Goal: Information Seeking & Learning: Learn about a topic

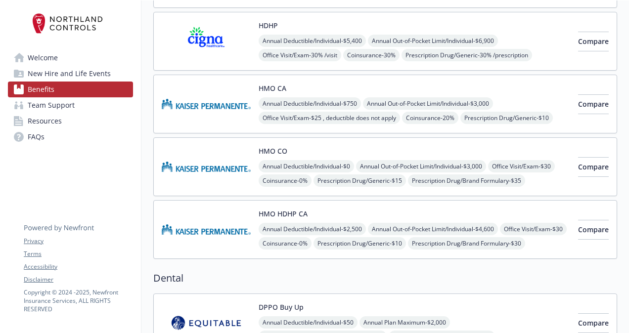
scroll to position [223, 0]
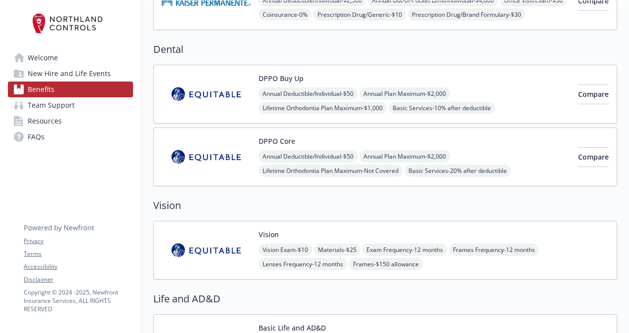
scroll to position [463, 5]
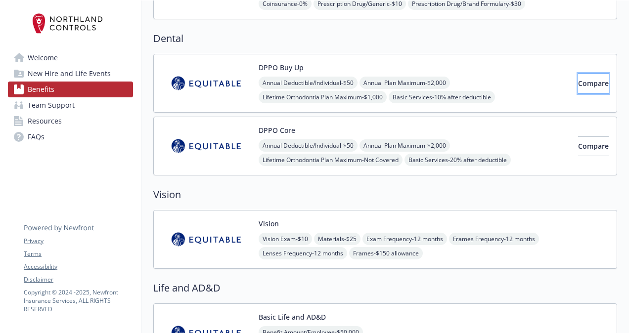
click at [580, 79] on span "Compare" at bounding box center [593, 83] width 31 height 9
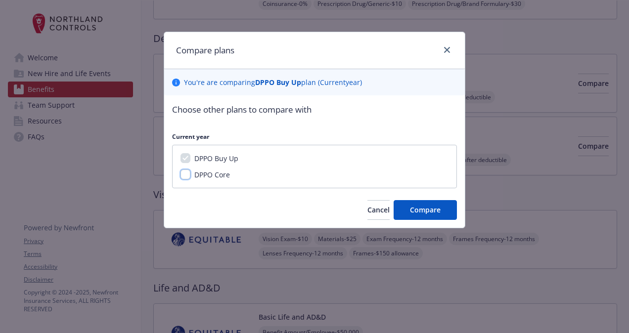
click at [180, 176] on input "DPPO Core" at bounding box center [185, 175] width 10 height 10
checkbox input "true"
click at [414, 207] on span "Compare" at bounding box center [425, 209] width 31 height 9
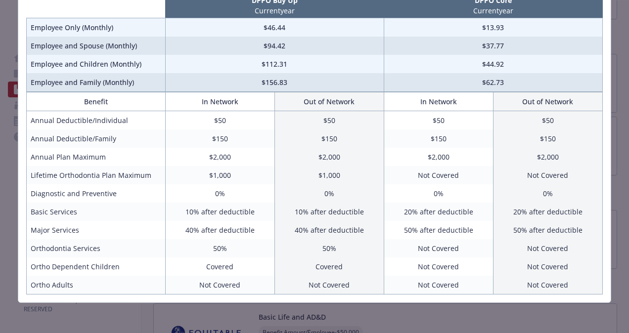
scroll to position [0, 0]
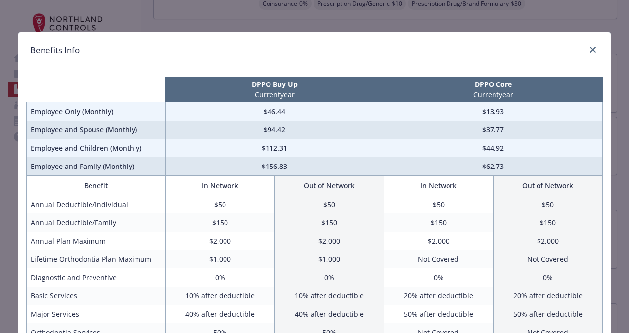
click at [590, 43] on div "Benefits Info" at bounding box center [314, 50] width 592 height 37
click at [591, 51] on icon "close" at bounding box center [593, 50] width 6 height 6
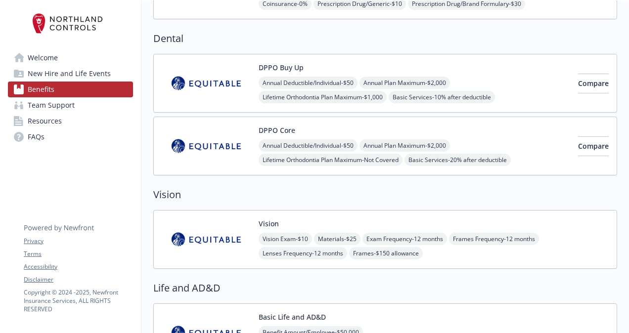
scroll to position [450, 5]
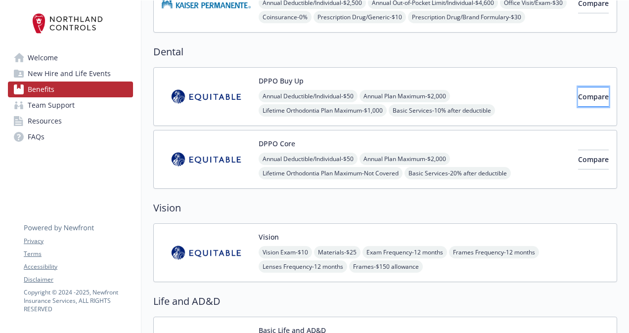
click at [578, 88] on button "Compare" at bounding box center [593, 97] width 31 height 20
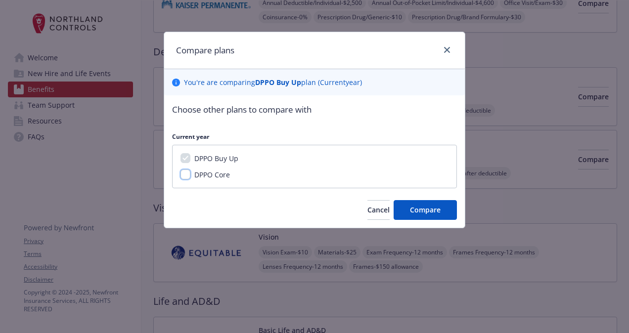
click at [184, 172] on input "DPPO Core" at bounding box center [185, 175] width 10 height 10
checkbox input "true"
click at [429, 215] on button "Compare" at bounding box center [424, 210] width 63 height 20
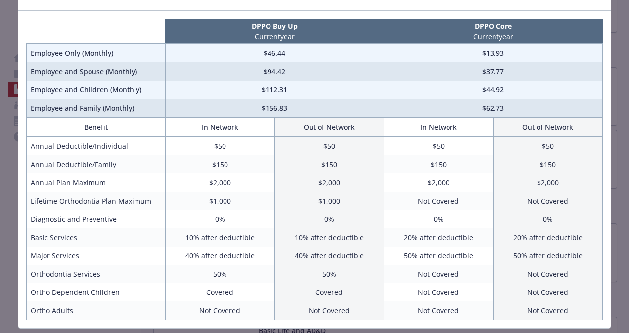
scroll to position [0, 0]
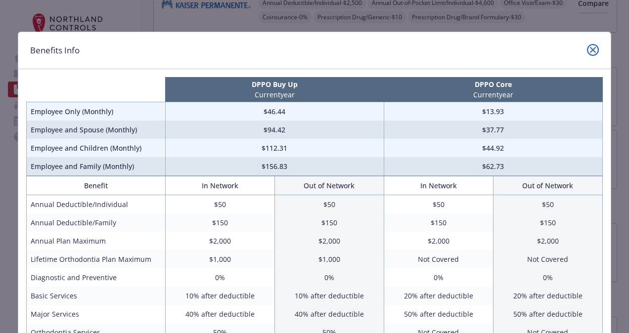
click at [590, 52] on icon "close" at bounding box center [593, 50] width 6 height 6
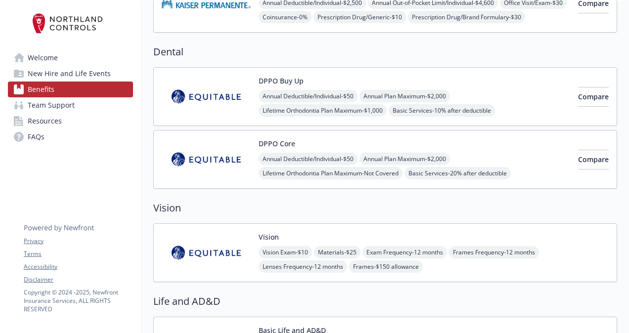
click at [464, 153] on div "Annual Deductible/Individual - $50 Annual Plan Maximum - $2,000 Lifetime Orthod…" at bounding box center [413, 173] width 311 height 41
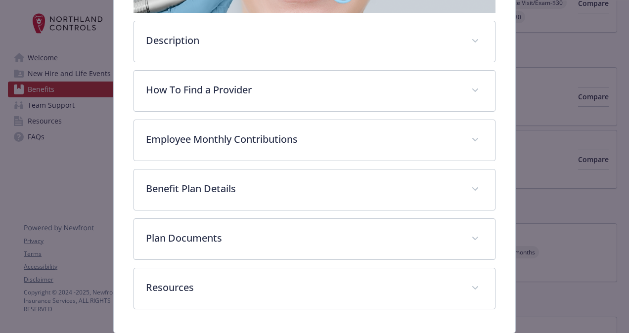
scroll to position [258, 0]
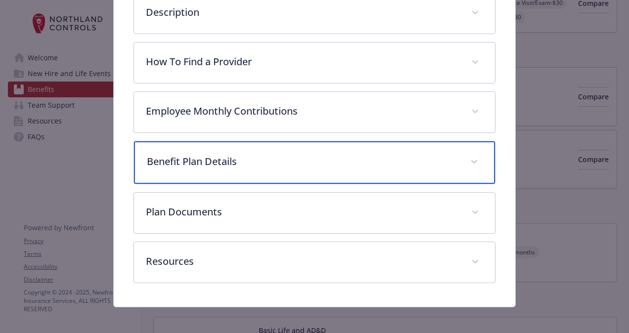
click at [332, 166] on div "Benefit Plan Details" at bounding box center [314, 162] width 361 height 43
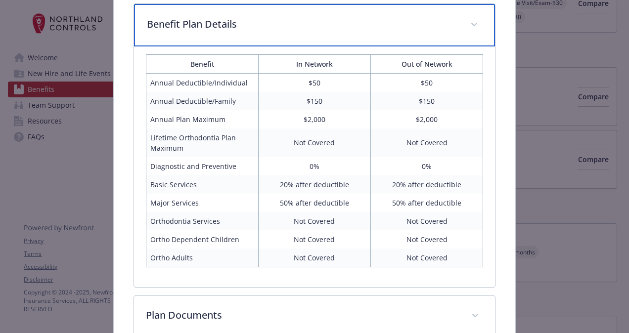
scroll to position [0, 0]
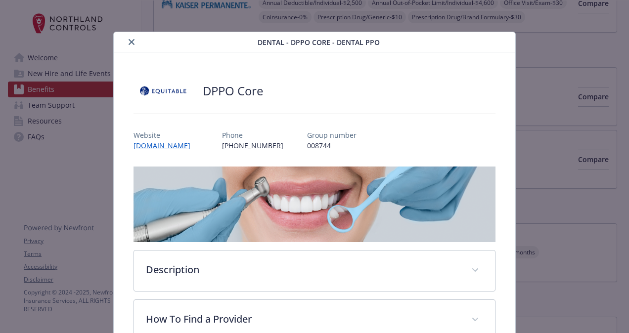
click at [133, 37] on button "close" at bounding box center [132, 42] width 12 height 12
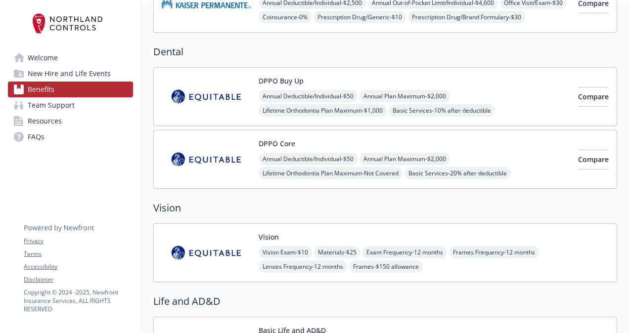
click at [466, 144] on div "DPPO Core Annual Deductible/Individual - $50 Annual Plan Maximum - $2,000 Lifet…" at bounding box center [413, 159] width 311 height 42
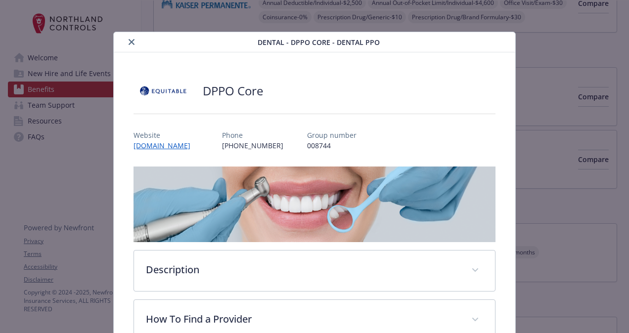
click at [129, 40] on icon "close" at bounding box center [132, 42] width 6 height 6
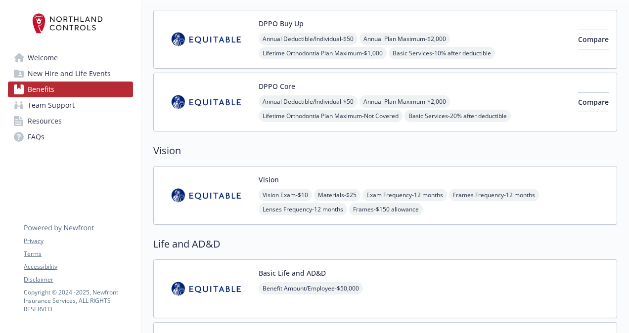
click at [318, 166] on div "Vision Vision Exam - $10 Materials - $25 Exam Frequency - 12 months Frames Freq…" at bounding box center [385, 195] width 464 height 59
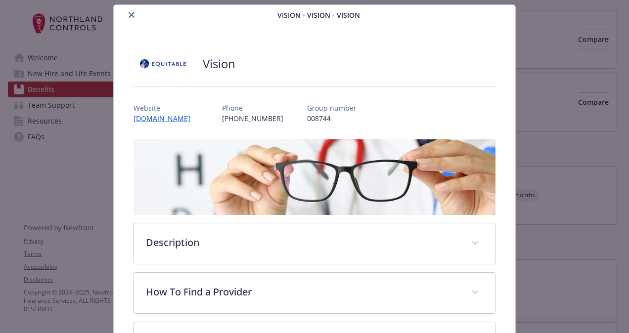
scroll to position [25, 0]
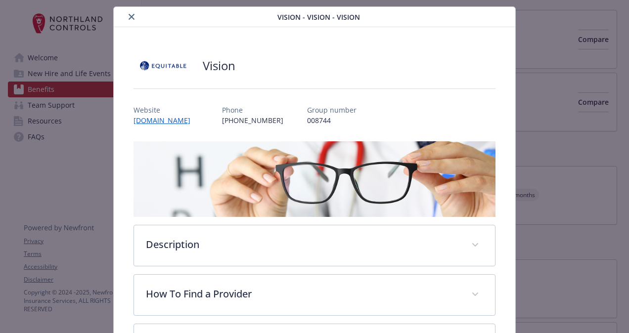
click at [129, 12] on button "close" at bounding box center [132, 17] width 12 height 12
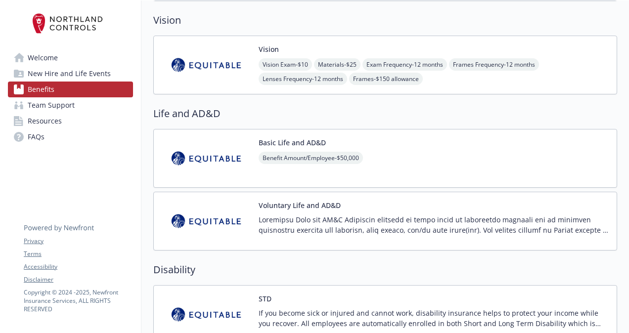
scroll to position [639, 1]
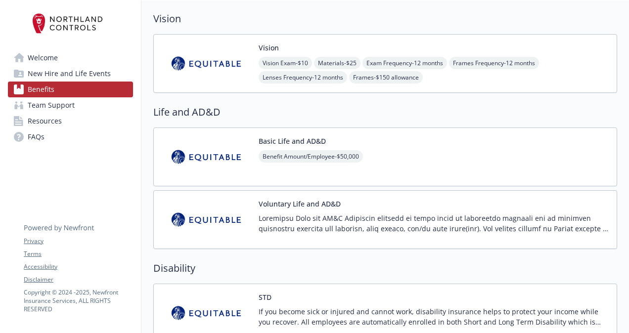
click at [351, 207] on div "Voluntary Life and AD&D" at bounding box center [433, 220] width 350 height 42
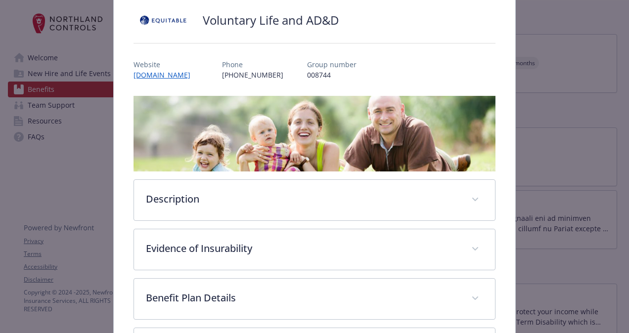
scroll to position [76, 0]
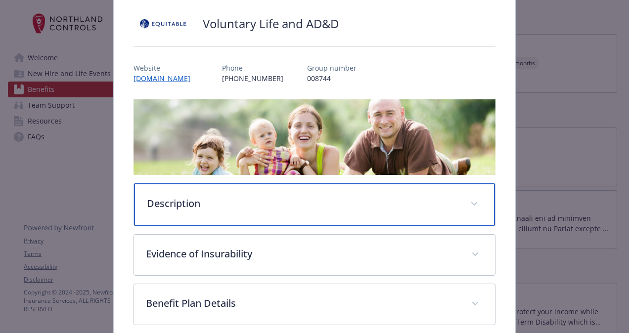
click at [282, 193] on div "Description" at bounding box center [314, 204] width 361 height 43
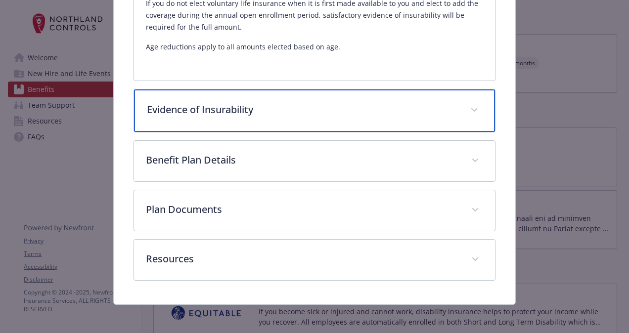
scroll to position [490, 0]
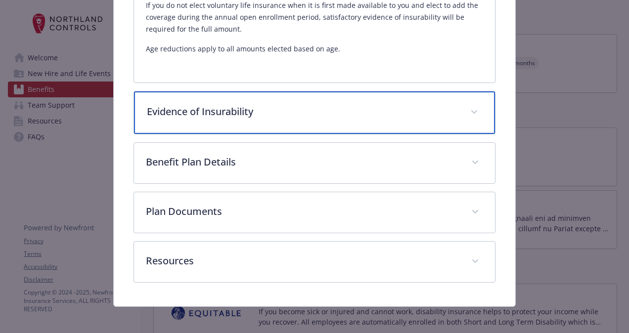
click at [306, 104] on p "Evidence of Insurability" at bounding box center [302, 111] width 311 height 15
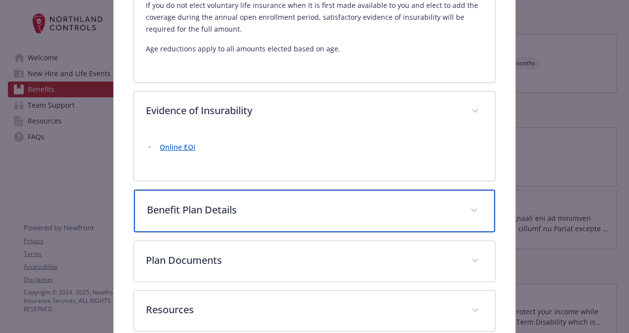
click at [261, 206] on p "Benefit Plan Details" at bounding box center [302, 210] width 311 height 15
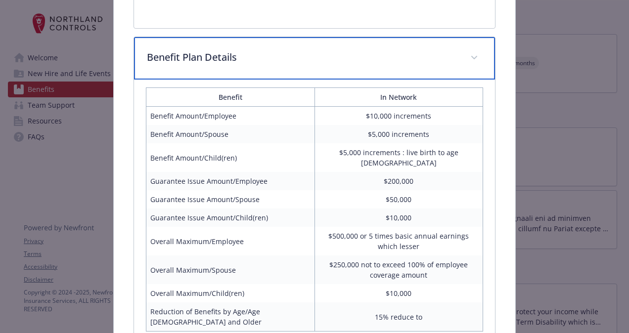
scroll to position [644, 0]
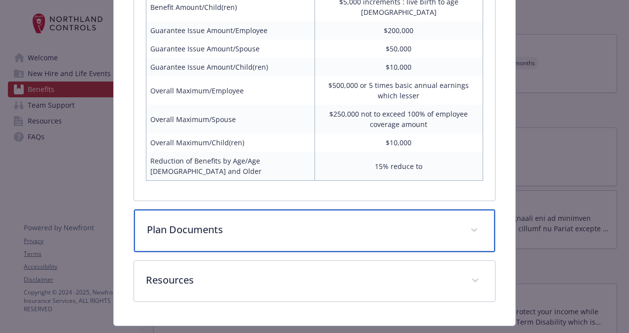
click at [303, 215] on div "Plan Documents" at bounding box center [314, 231] width 361 height 43
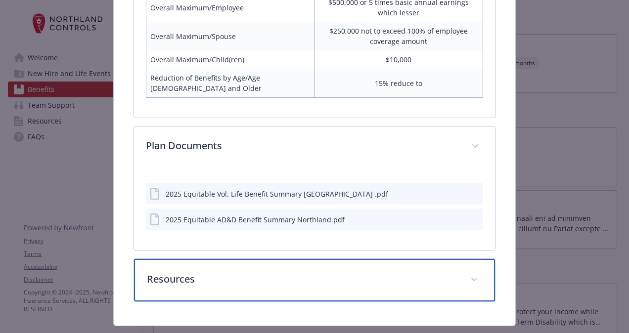
click at [290, 272] on p "Resources" at bounding box center [302, 279] width 311 height 15
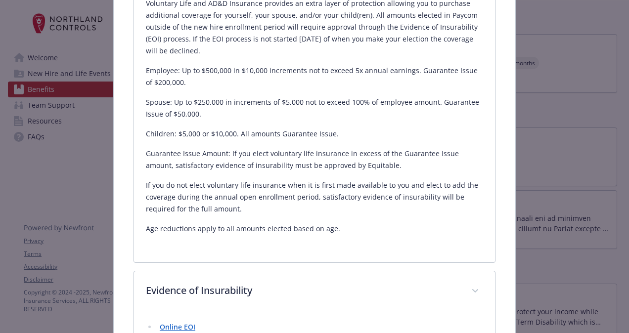
scroll to position [309, 0]
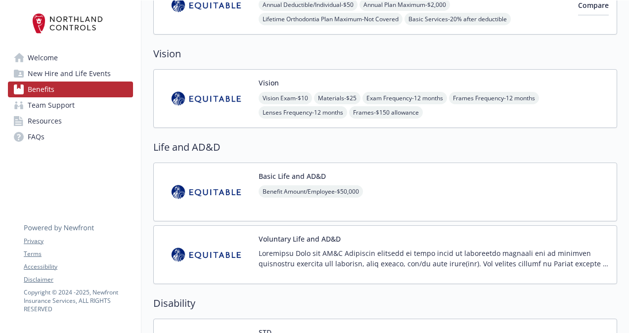
scroll to position [602, 1]
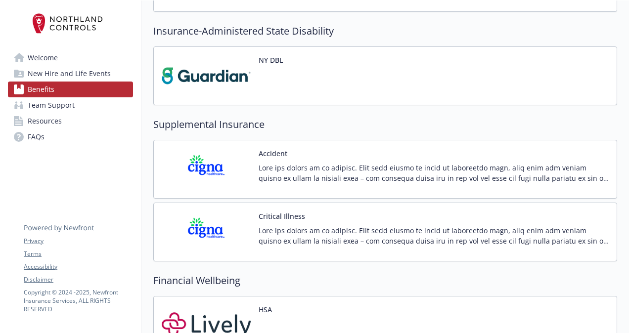
click at [344, 163] on p at bounding box center [433, 173] width 350 height 21
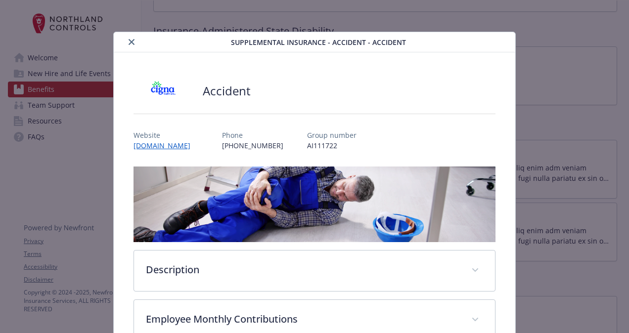
scroll to position [30, 0]
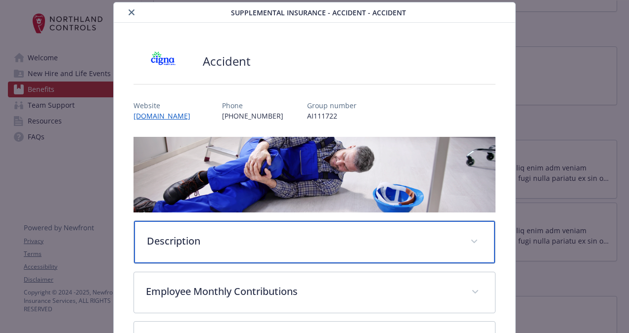
click at [310, 225] on div "Description" at bounding box center [314, 242] width 361 height 43
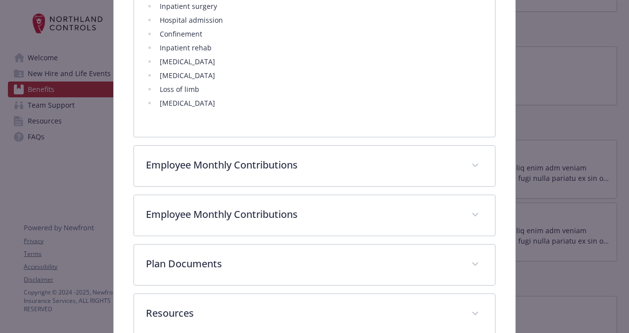
scroll to position [619, 0]
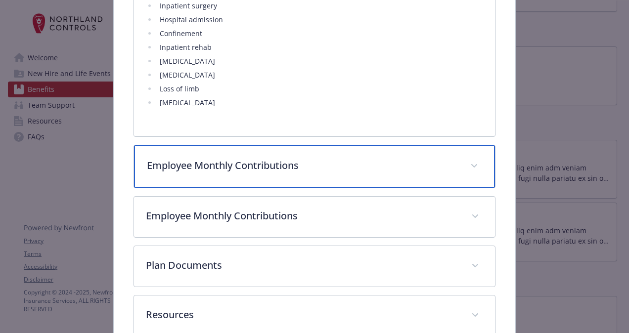
click at [422, 164] on p "Employee Monthly Contributions" at bounding box center [302, 165] width 311 height 15
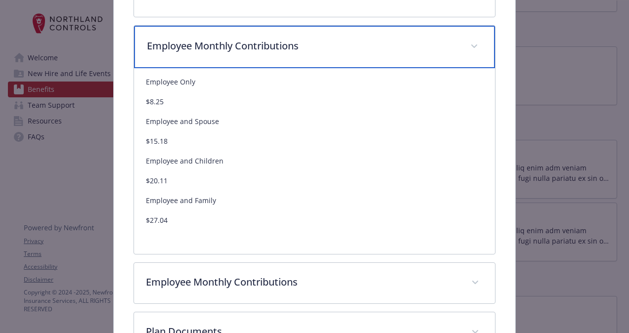
scroll to position [736, 0]
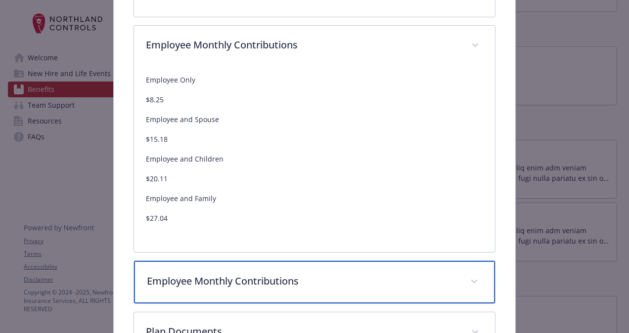
click at [391, 277] on p "Employee Monthly Contributions" at bounding box center [302, 281] width 311 height 15
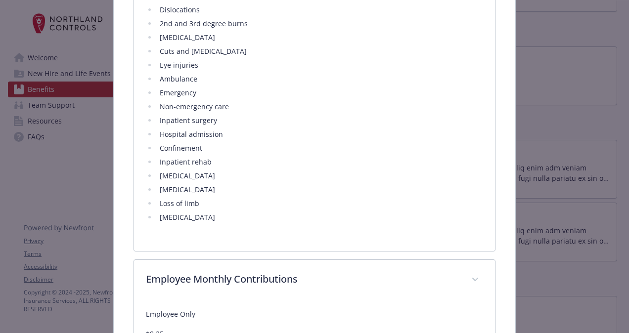
scroll to position [498, 0]
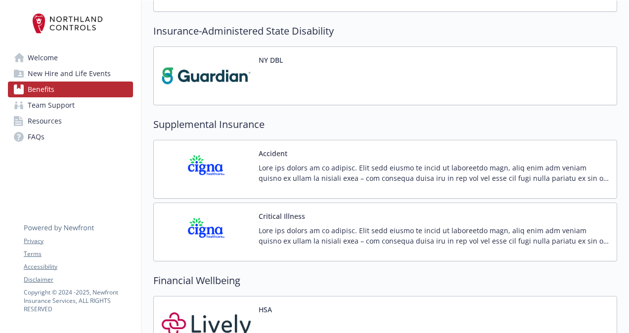
click at [332, 163] on p at bounding box center [433, 173] width 350 height 21
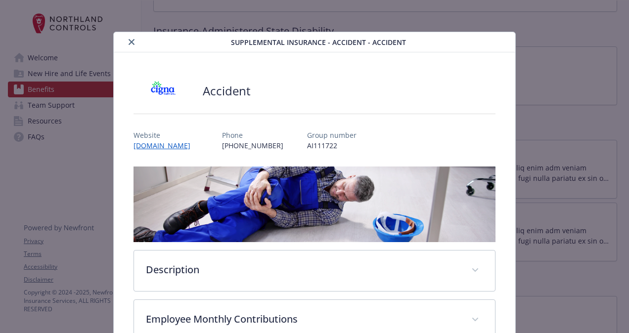
scroll to position [30, 0]
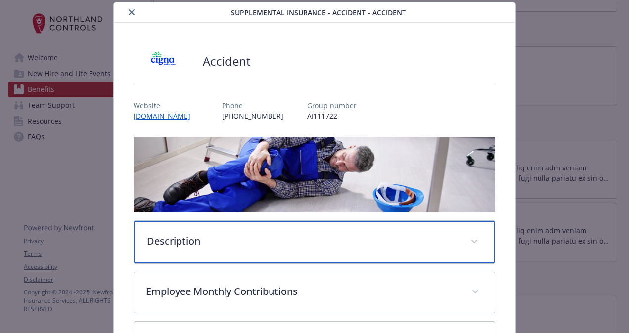
click at [259, 234] on p "Description" at bounding box center [302, 241] width 311 height 15
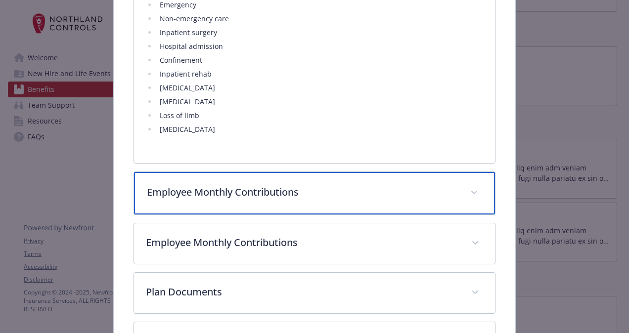
scroll to position [588, 0]
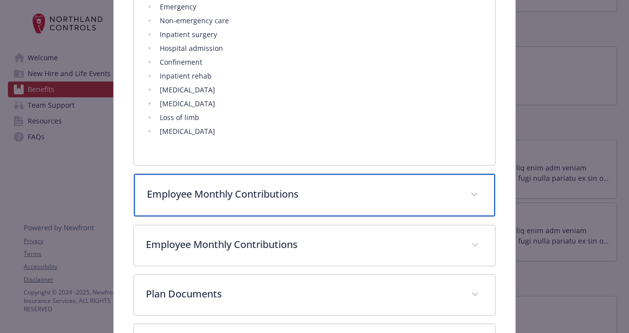
click at [316, 196] on p "Employee Monthly Contributions" at bounding box center [302, 194] width 311 height 15
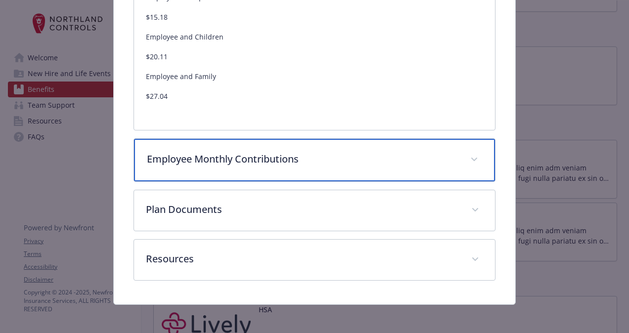
scroll to position [857, 0]
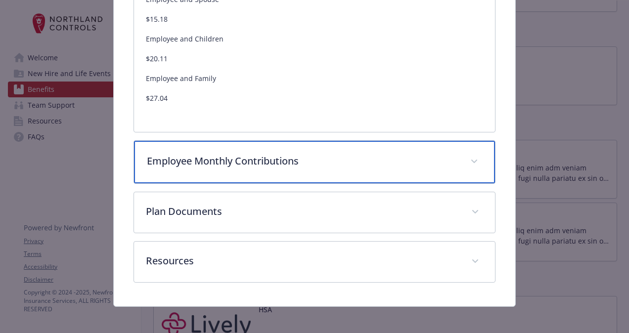
click at [335, 171] on div "Employee Monthly Contributions" at bounding box center [314, 162] width 361 height 43
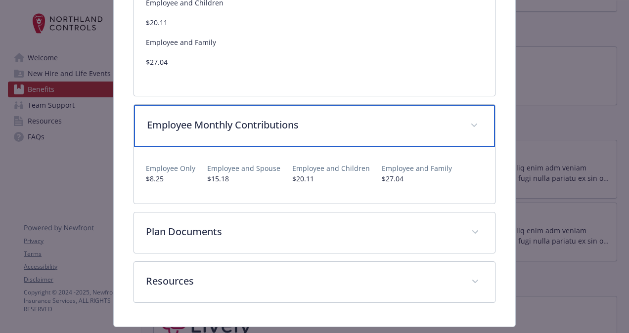
scroll to position [915, 0]
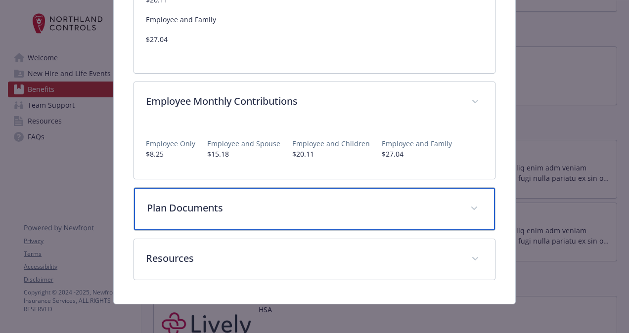
click at [328, 195] on div "Plan Documents" at bounding box center [314, 209] width 361 height 43
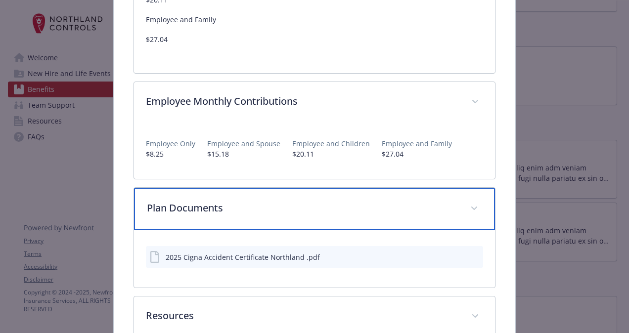
scroll to position [973, 0]
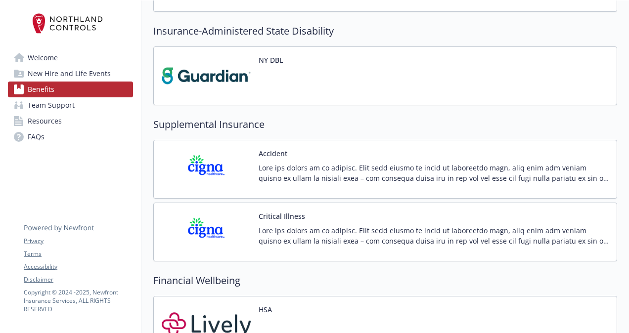
click at [316, 170] on p at bounding box center [433, 173] width 350 height 21
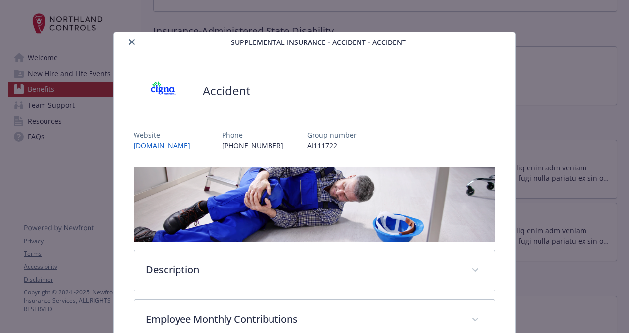
scroll to position [30, 0]
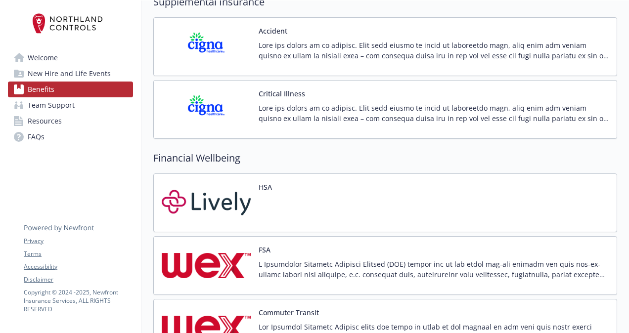
scroll to position [1155, 1]
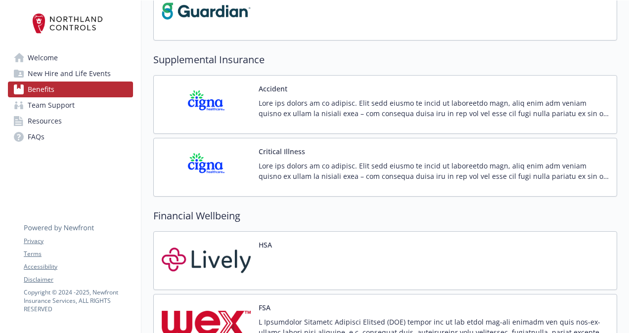
click at [306, 154] on div "Critical Illness" at bounding box center [433, 167] width 350 height 42
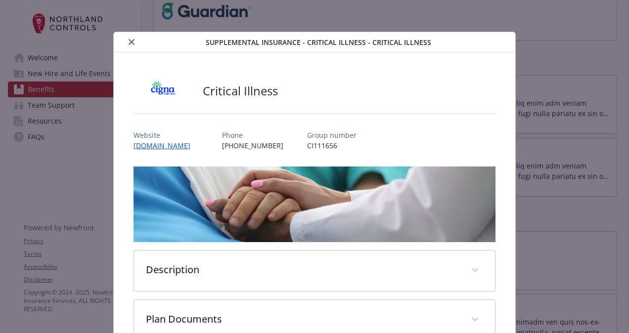
scroll to position [1, 0]
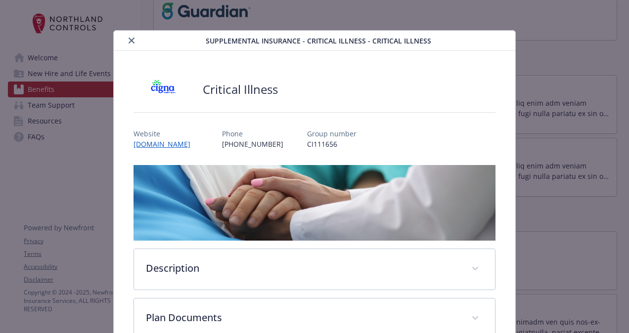
click at [304, 235] on img "details for plan Supplemental Insurance - Critical Illness - Critical Illness" at bounding box center [314, 203] width 362 height 76
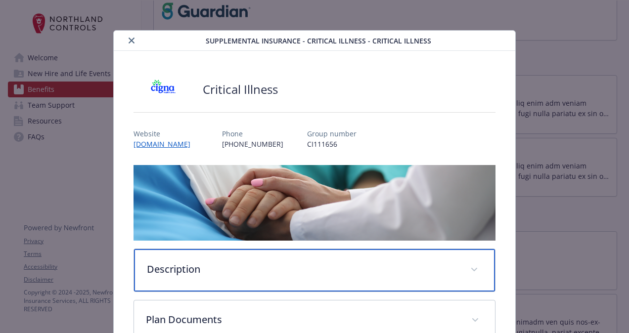
click at [281, 262] on p "Description" at bounding box center [302, 269] width 311 height 15
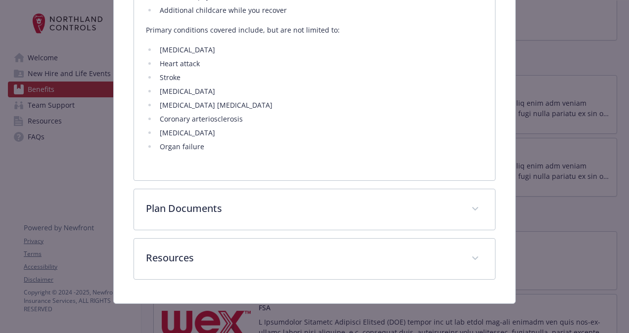
scroll to position [516, 0]
